Goal: Information Seeking & Learning: Learn about a topic

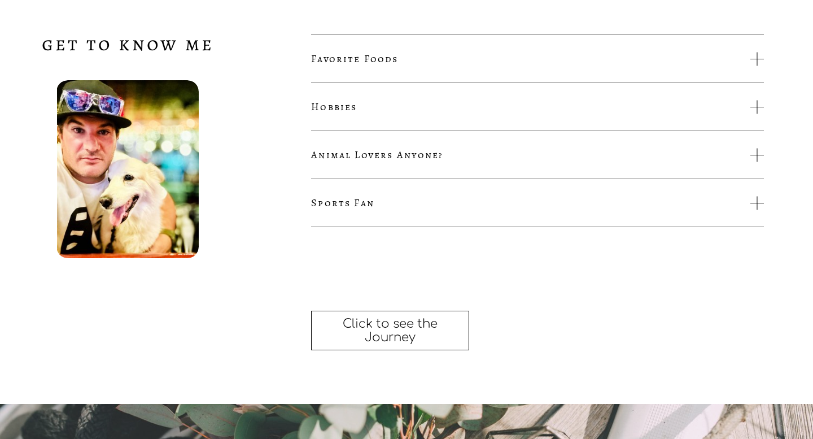
scroll to position [1994, 0]
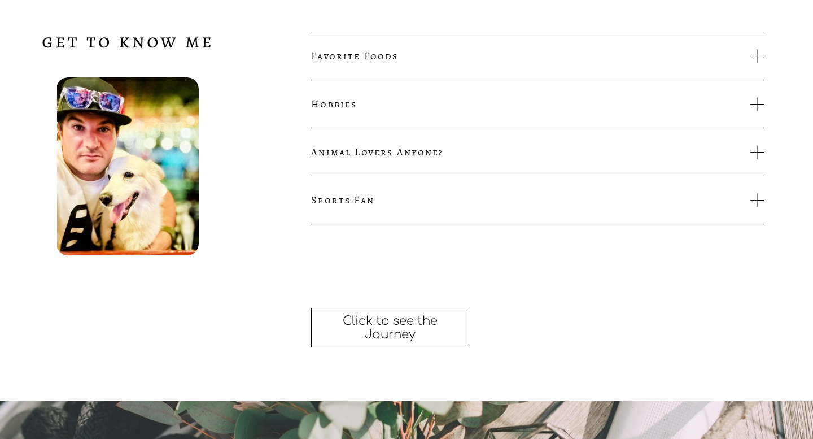
click at [439, 57] on span "Favorite Foods" at bounding box center [530, 56] width 439 height 14
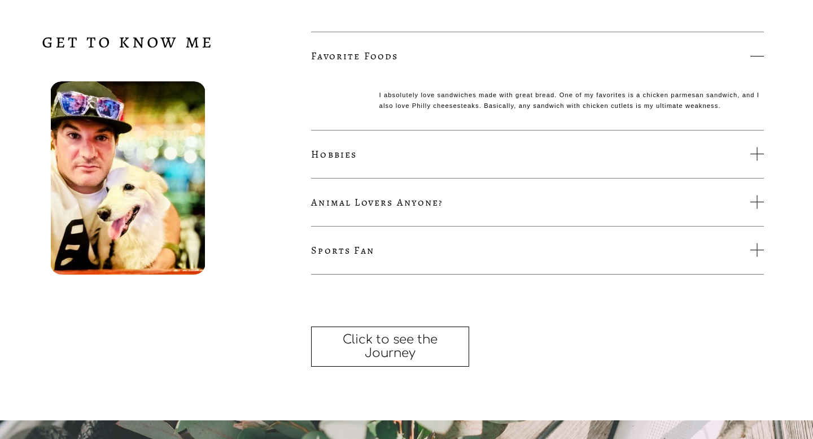
click at [427, 155] on span "Hobbies" at bounding box center [530, 154] width 439 height 14
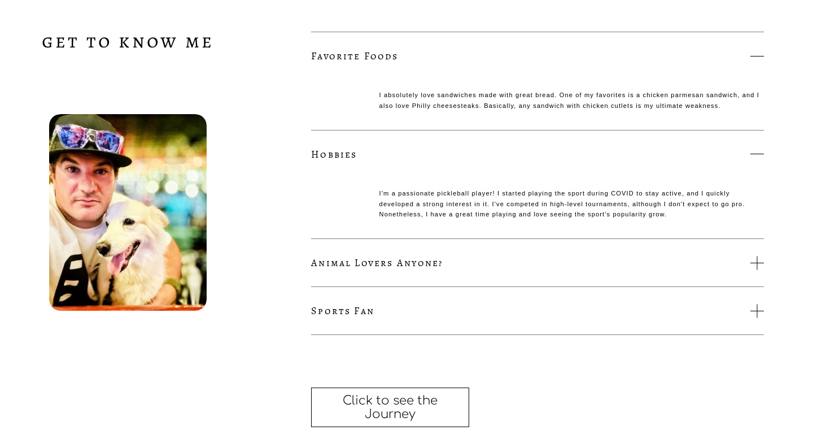
click at [399, 258] on span "Animal Lovers Anyone?" at bounding box center [530, 263] width 439 height 14
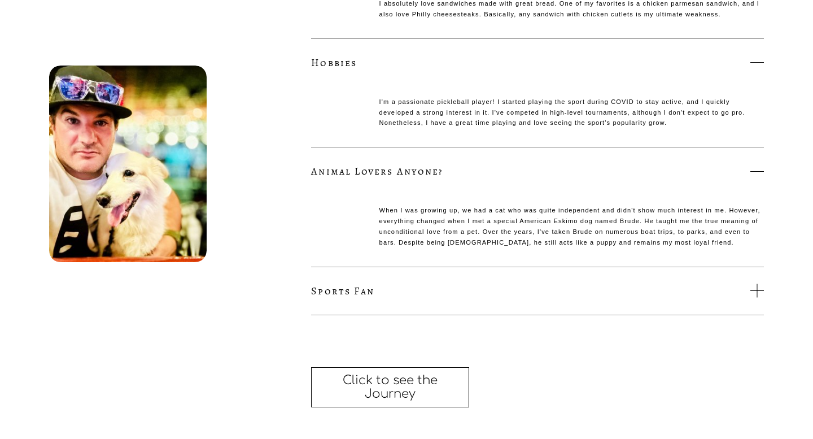
scroll to position [2090, 0]
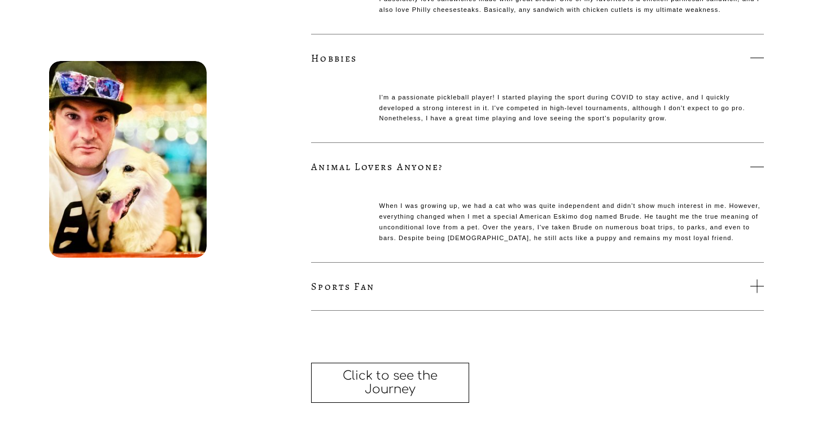
click at [398, 284] on span "Sports Fan" at bounding box center [530, 287] width 439 height 14
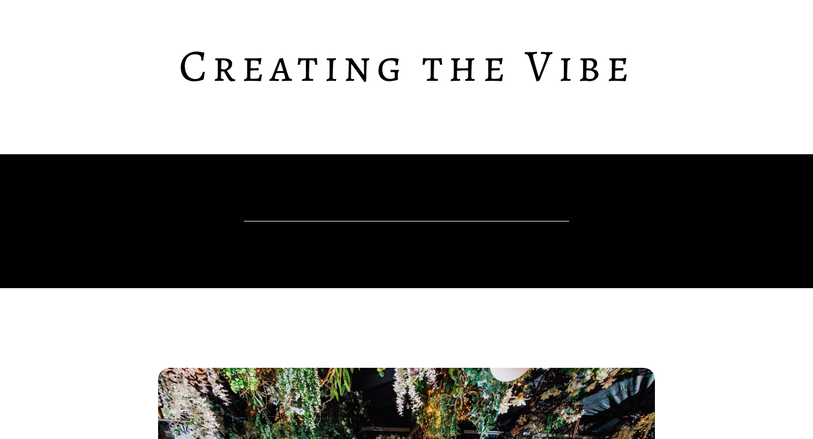
scroll to position [0, 0]
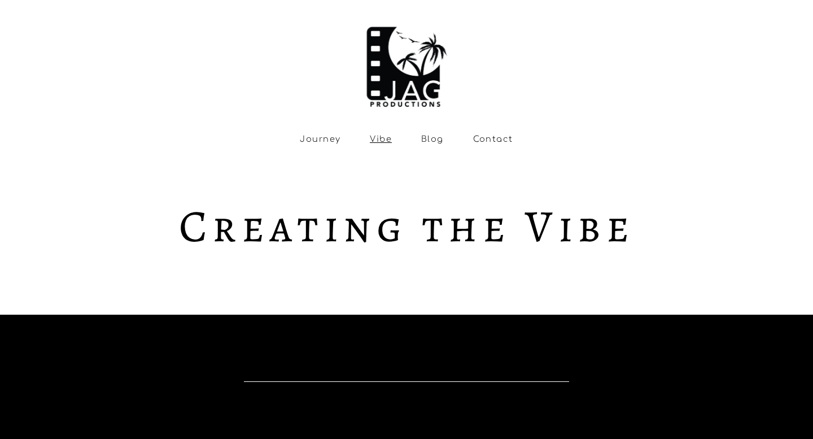
click at [433, 142] on link "Blog" at bounding box center [432, 139] width 23 height 10
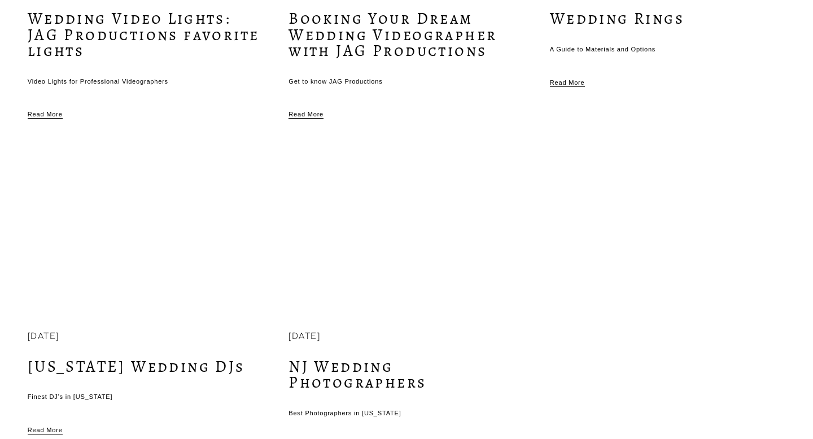
scroll to position [2512, 0]
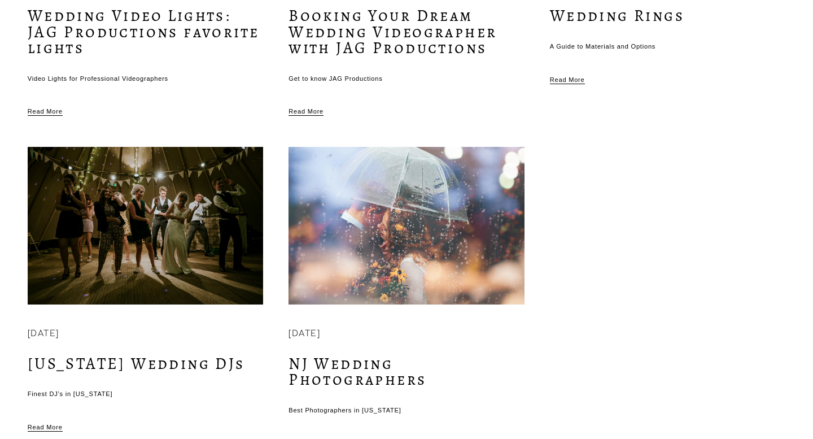
click at [197, 11] on link "Wedding Video Lights: JAG Productions favorite lights" at bounding box center [144, 32] width 232 height 54
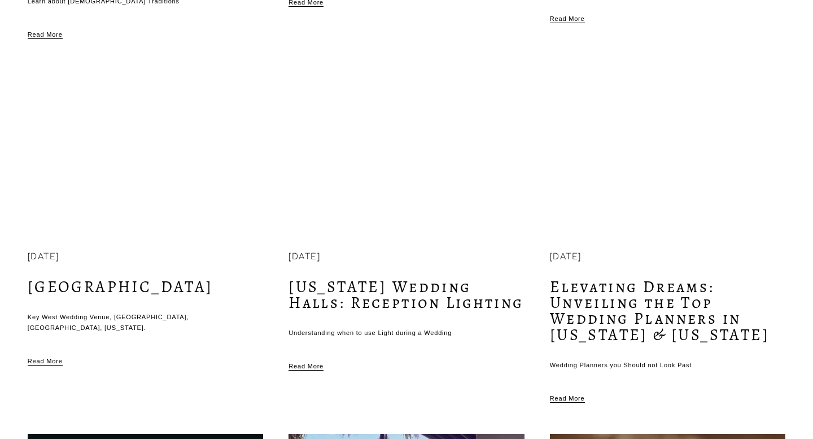
scroll to position [1875, 0]
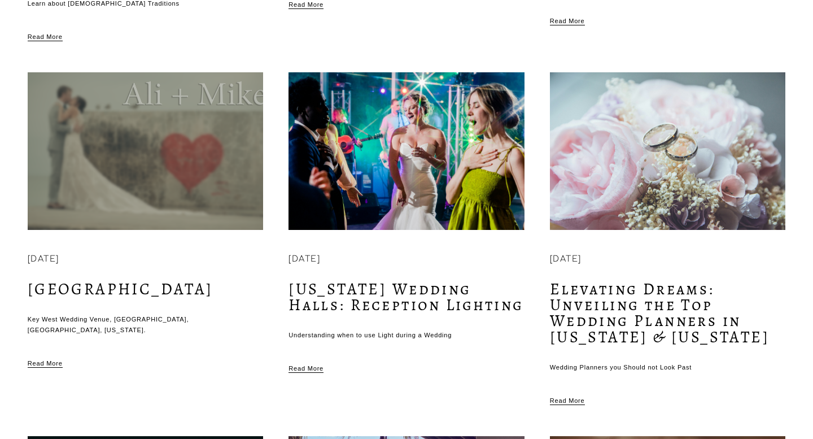
click at [350, 291] on link "New Jersey Wedding Halls: Reception Lighting" at bounding box center [406, 297] width 235 height 38
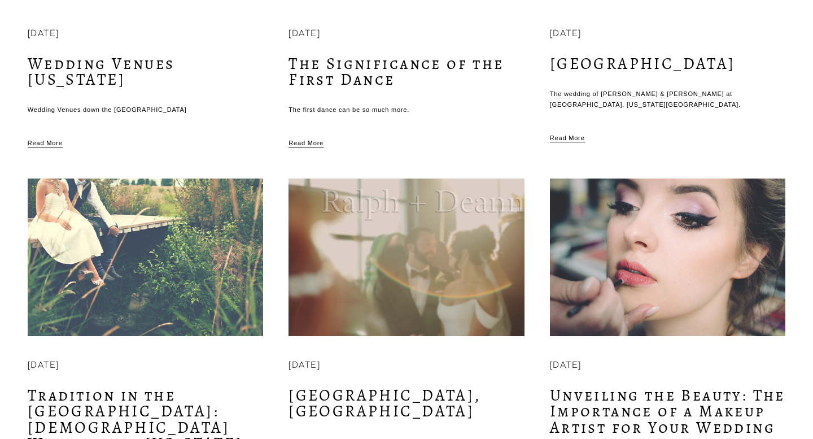
scroll to position [1404, 0]
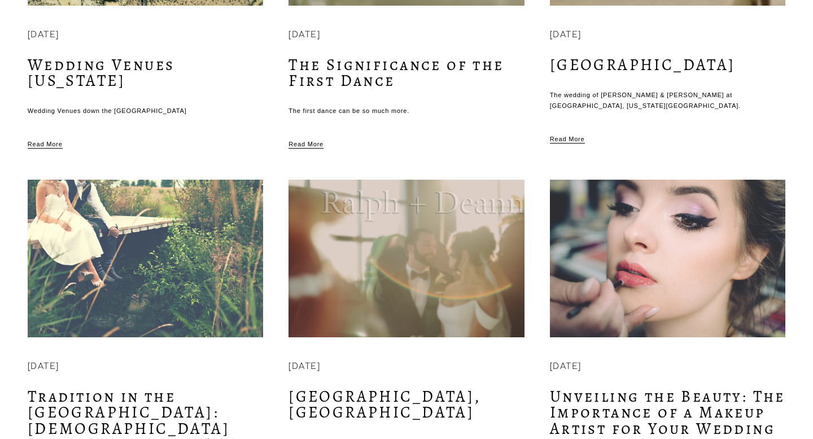
click at [351, 211] on img at bounding box center [407, 258] width 238 height 159
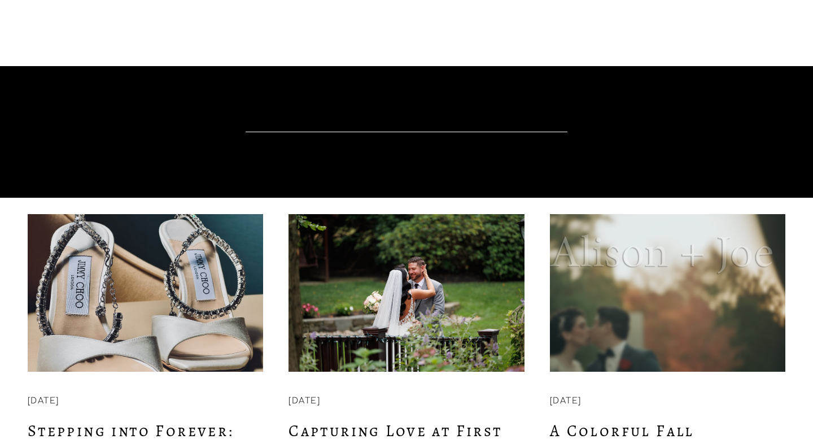
scroll to position [315, 0]
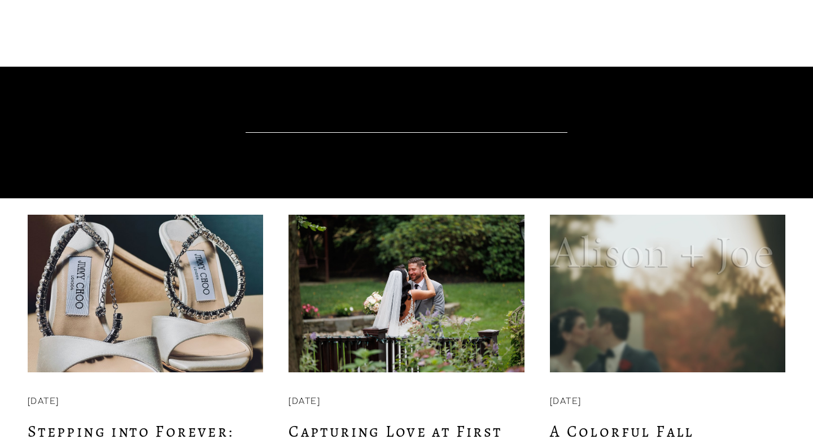
click at [199, 291] on img at bounding box center [146, 293] width 238 height 159
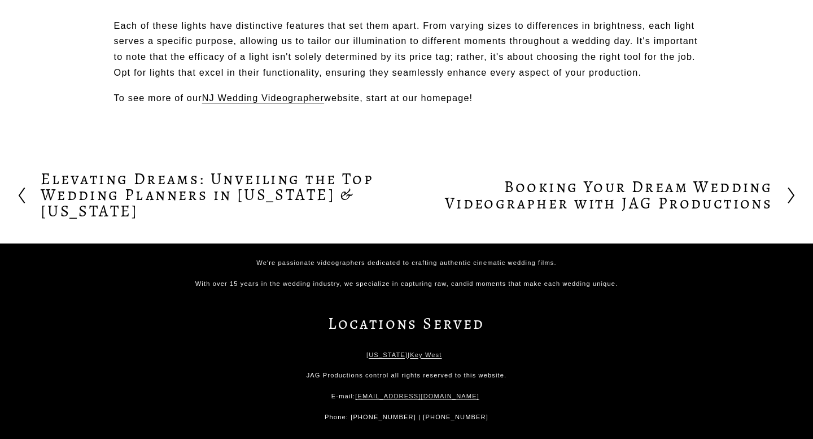
scroll to position [603, 0]
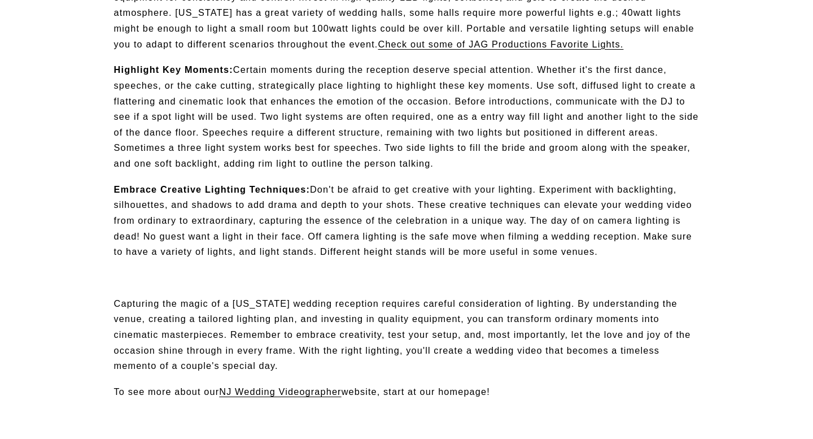
scroll to position [500, 0]
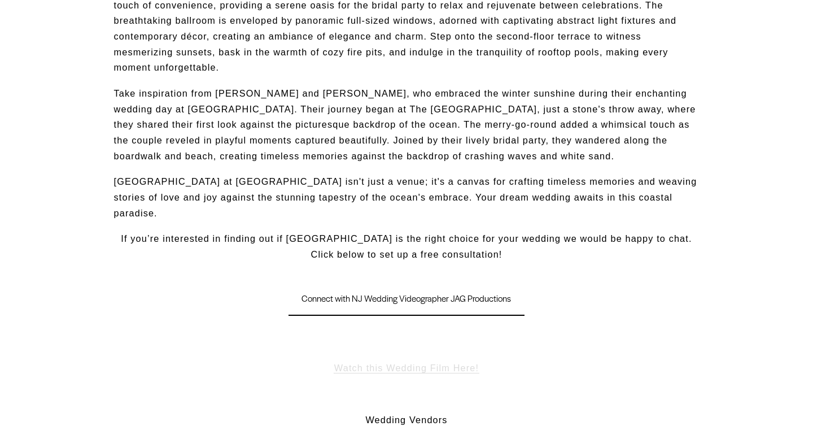
scroll to position [473, 0]
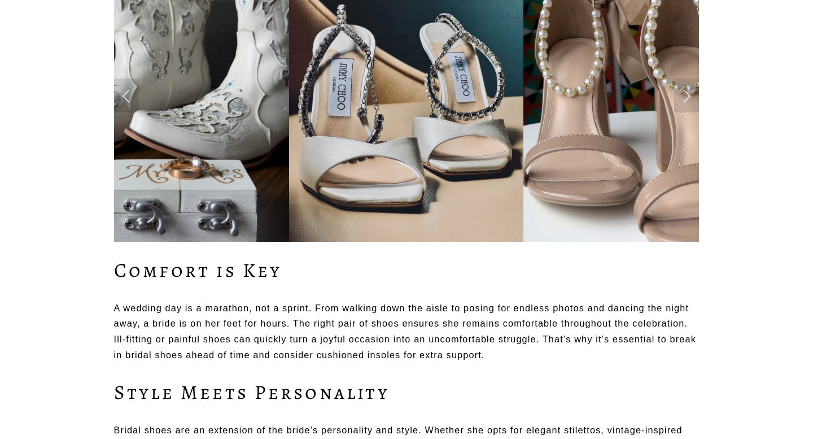
scroll to position [456, 0]
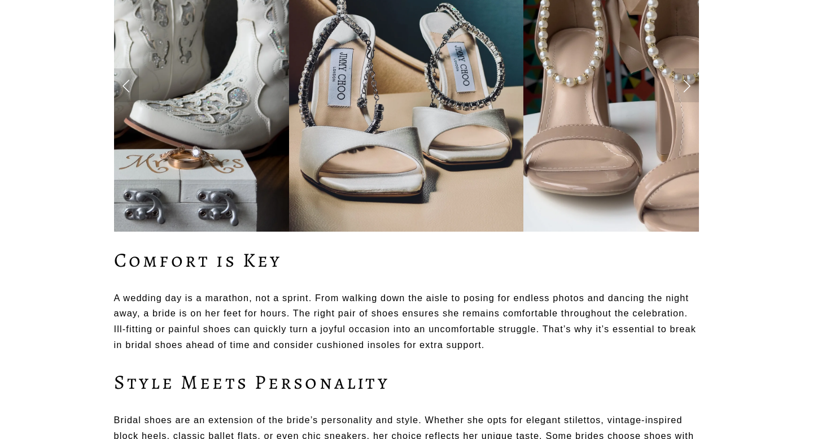
click at [687, 90] on link "Next Slide" at bounding box center [686, 85] width 25 height 34
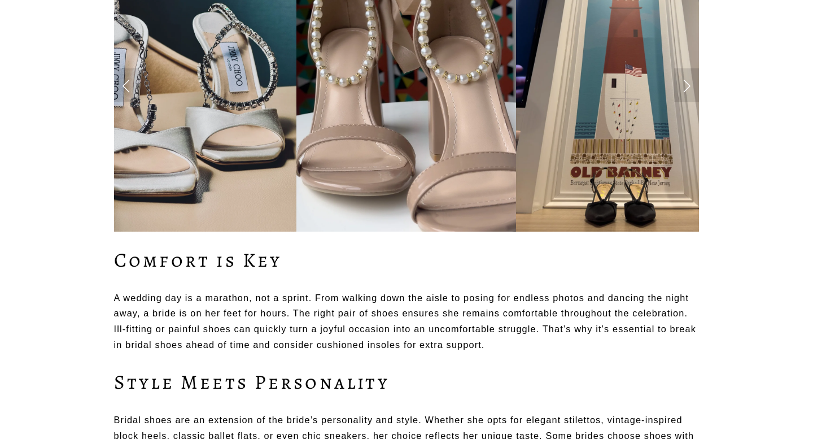
click at [687, 90] on link "Next Slide" at bounding box center [686, 85] width 25 height 34
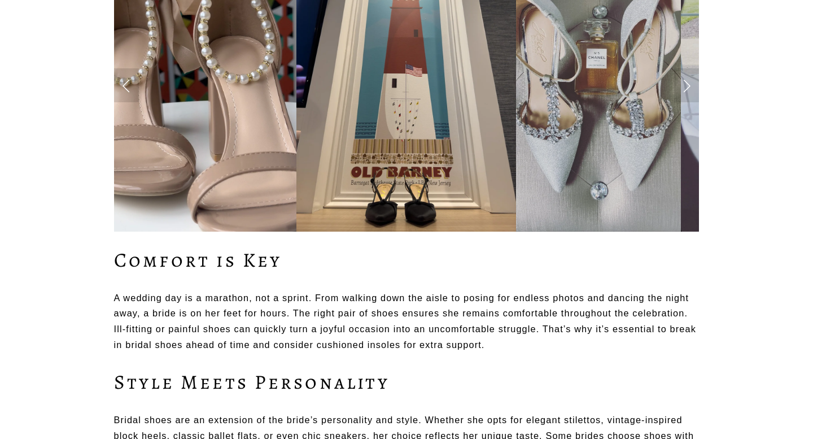
click at [687, 90] on link "Next Slide" at bounding box center [686, 85] width 25 height 34
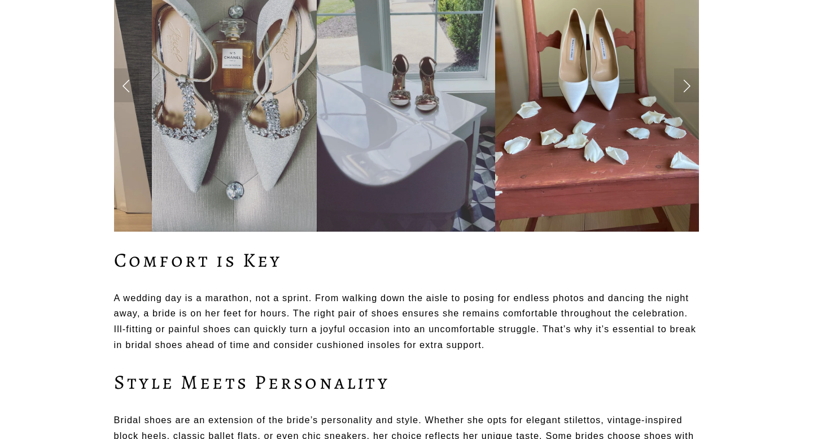
click at [687, 90] on link "Next Slide" at bounding box center [686, 85] width 25 height 34
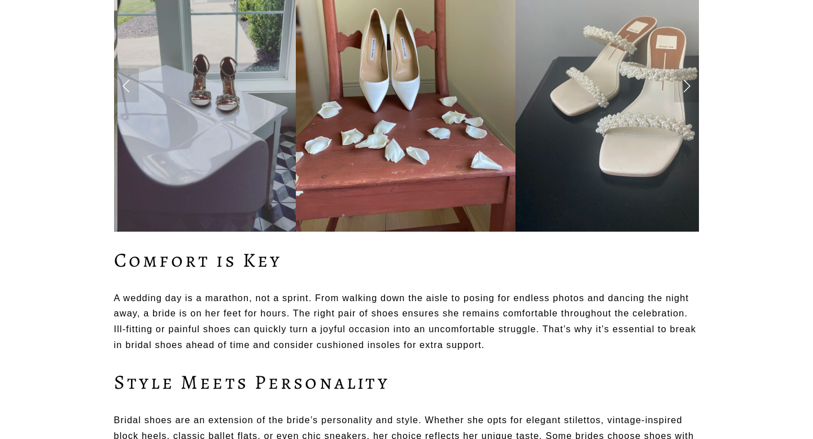
click at [687, 90] on link "Next Slide" at bounding box center [686, 85] width 25 height 34
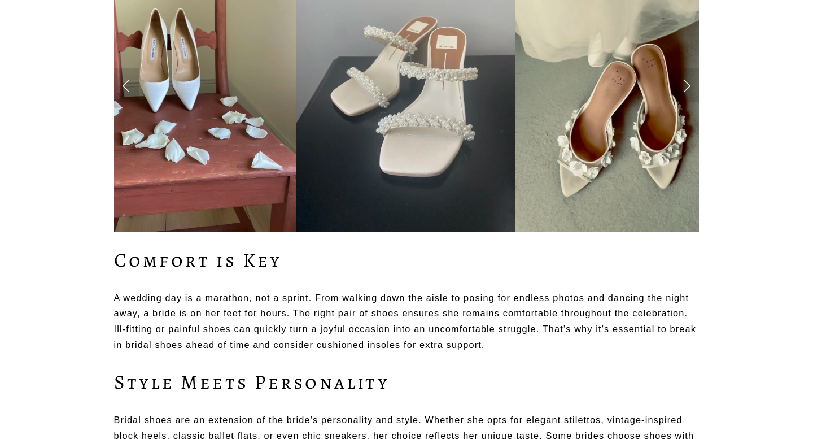
click at [687, 90] on link "Next Slide" at bounding box center [686, 85] width 25 height 34
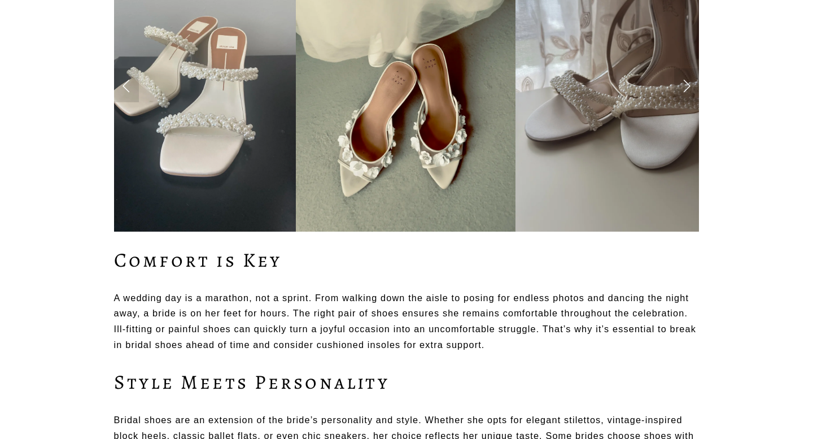
click at [687, 90] on link "Next Slide" at bounding box center [686, 85] width 25 height 34
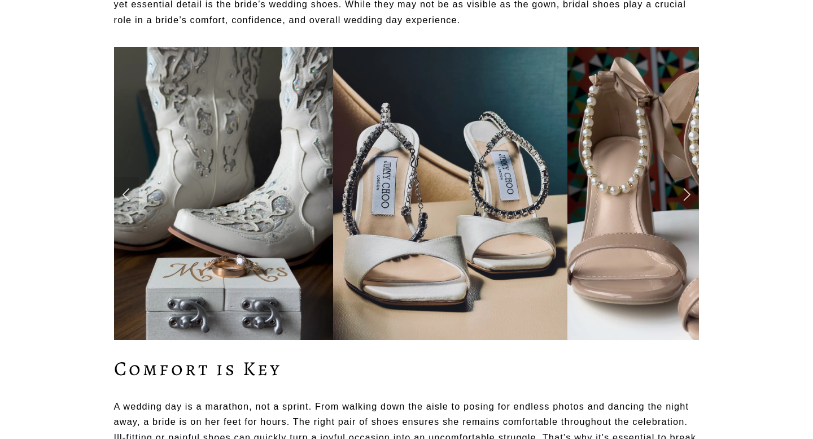
scroll to position [0, 0]
